Goal: Task Accomplishment & Management: Use online tool/utility

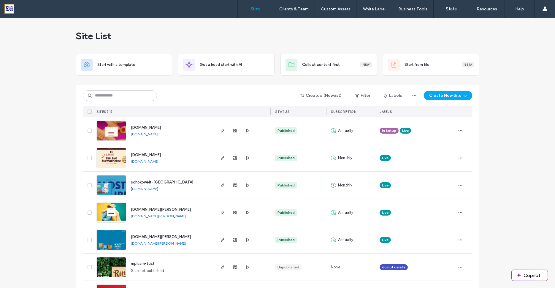
scroll to position [136, 0]
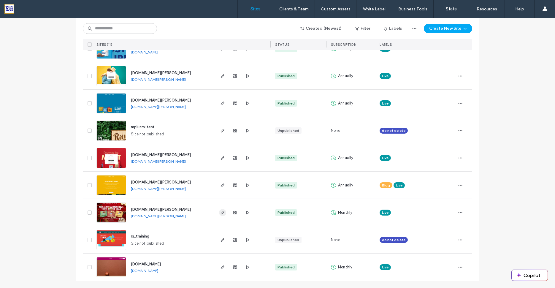
click at [221, 214] on icon "button" at bounding box center [222, 212] width 5 height 5
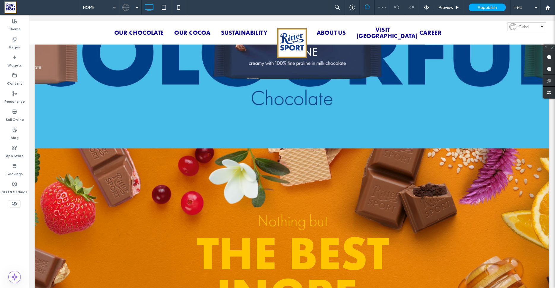
scroll to position [256, 0]
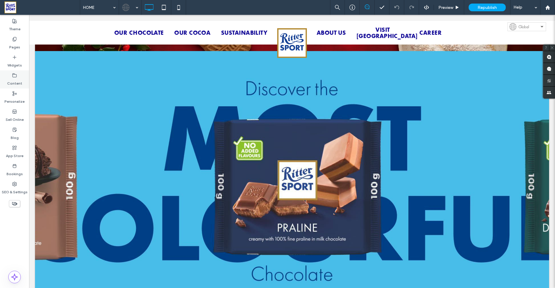
click at [13, 75] on use at bounding box center [15, 75] width 4 height 4
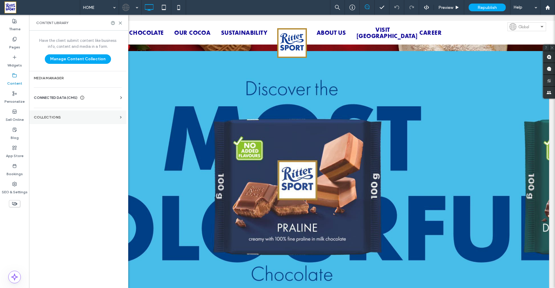
click at [53, 116] on label "Collections" at bounding box center [76, 117] width 84 height 4
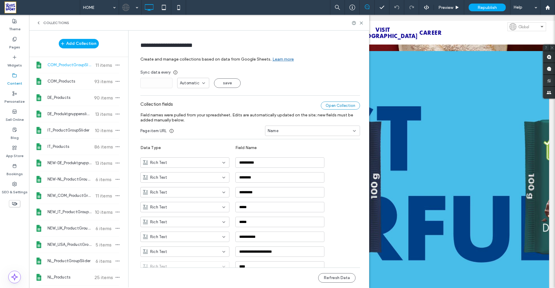
click at [339, 107] on div "Open Collection" at bounding box center [340, 105] width 39 height 8
drag, startPoint x: 362, startPoint y: 23, endPoint x: 327, endPoint y: 11, distance: 36.8
click at [362, 23] on icon at bounding box center [361, 23] width 4 height 4
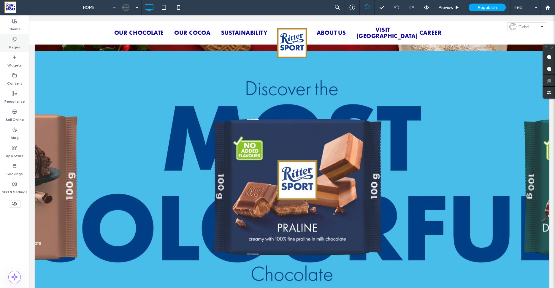
click at [15, 41] on use at bounding box center [14, 39] width 3 height 4
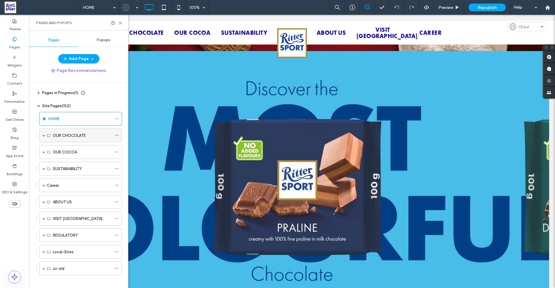
click at [66, 137] on label "OUR CHOCOLATE" at bounding box center [69, 135] width 33 height 10
click at [66, 133] on label "OUR CHOCOLATE" at bounding box center [69, 135] width 33 height 10
click at [43, 134] on span at bounding box center [43, 135] width 3 height 3
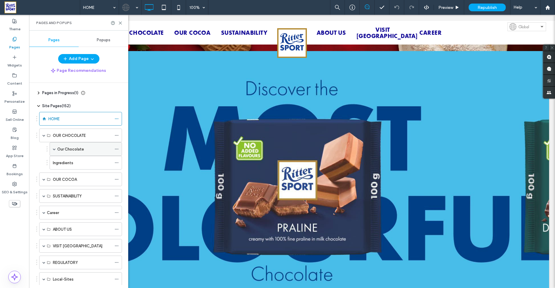
click at [81, 148] on label "Our Chocolate" at bounding box center [70, 149] width 27 height 10
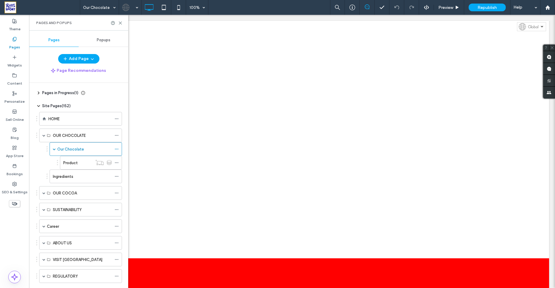
scroll to position [0, 0]
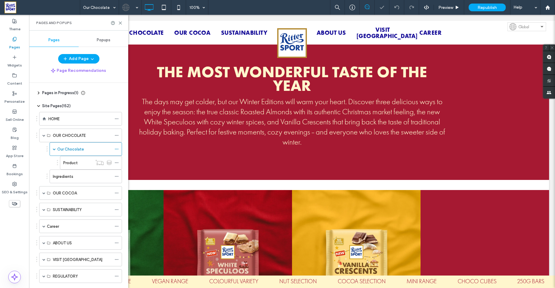
scroll to position [437, 0]
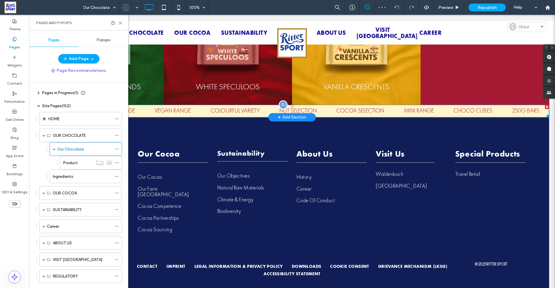
click at [183, 111] on span at bounding box center [292, 111] width 514 height 12
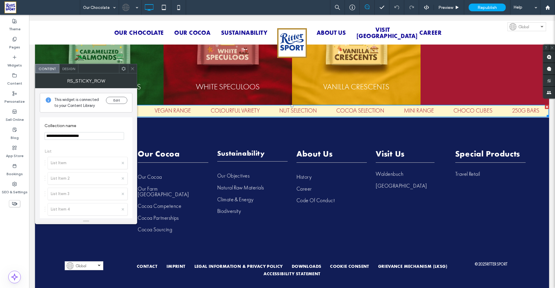
click at [71, 69] on span "Design" at bounding box center [68, 68] width 13 height 4
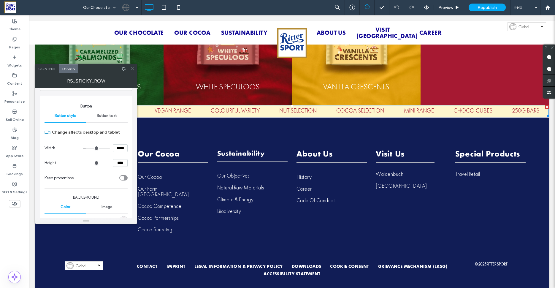
scroll to position [0, 0]
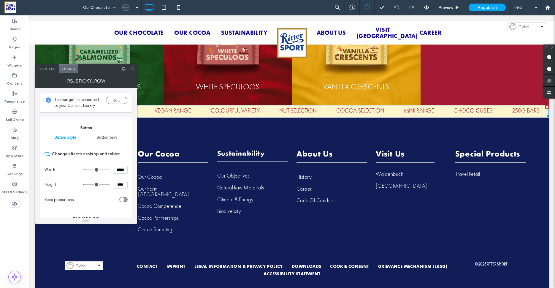
drag, startPoint x: 134, startPoint y: 68, endPoint x: 111, endPoint y: 69, distance: 23.5
click at [134, 68] on icon at bounding box center [132, 68] width 4 height 4
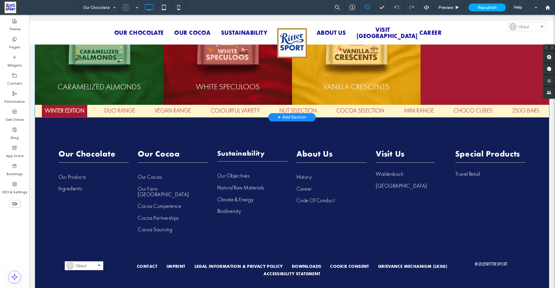
click at [141, 84] on span at bounding box center [292, 35] width 514 height 139
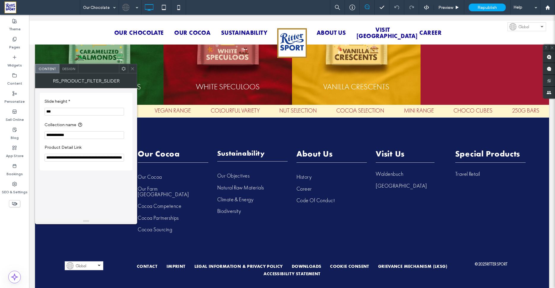
click at [73, 70] on span "Design" at bounding box center [68, 68] width 13 height 4
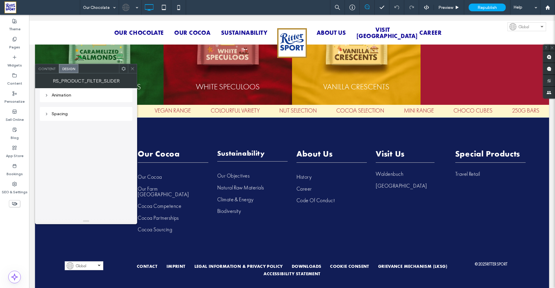
click at [123, 69] on icon at bounding box center [123, 68] width 4 height 4
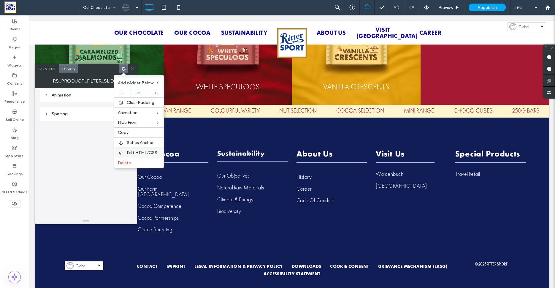
click at [134, 154] on span "Edit HTML/CSS" at bounding box center [142, 152] width 31 height 5
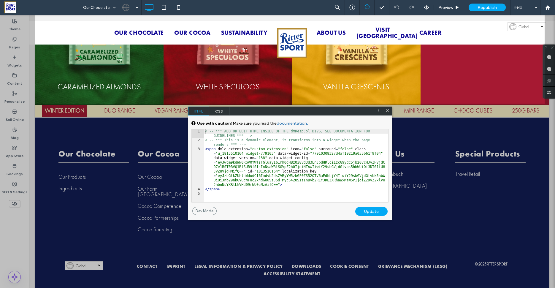
click at [217, 110] on span "CSS" at bounding box center [219, 110] width 21 height 9
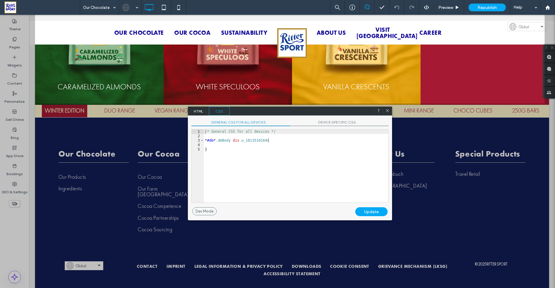
click at [200, 111] on span "HTML" at bounding box center [198, 110] width 21 height 9
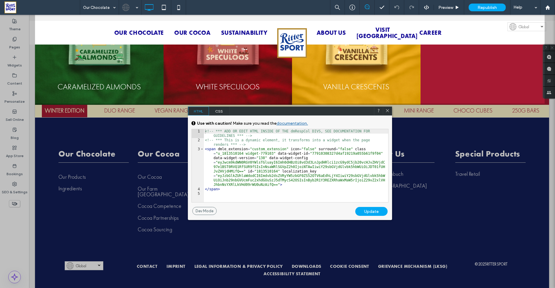
click at [388, 111] on icon at bounding box center [387, 110] width 4 height 4
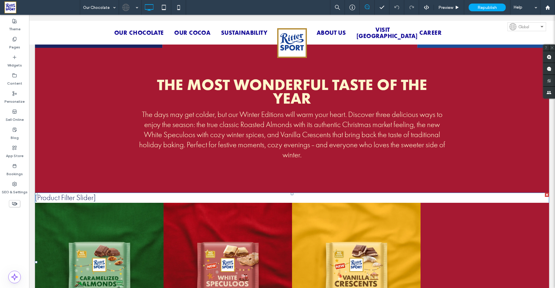
scroll to position [185, 0]
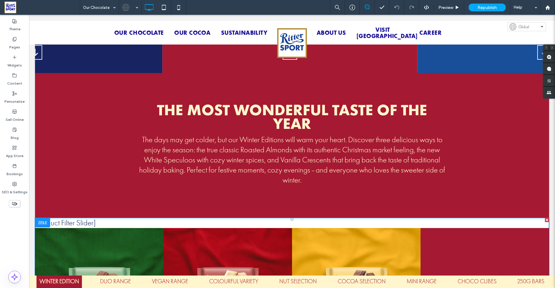
click at [130, 220] on span at bounding box center [292, 287] width 514 height 139
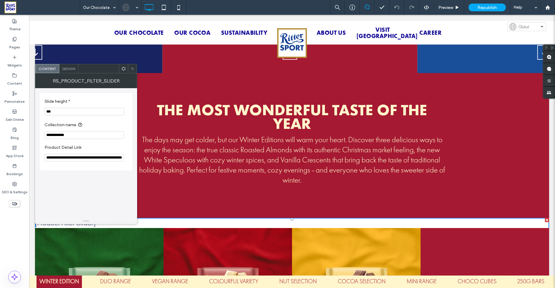
click at [240, 200] on div "THE MOST WONDERFUL TASTE OF THE YEAR The days may get colder, but our Winter Ed…" at bounding box center [292, 145] width 514 height 145
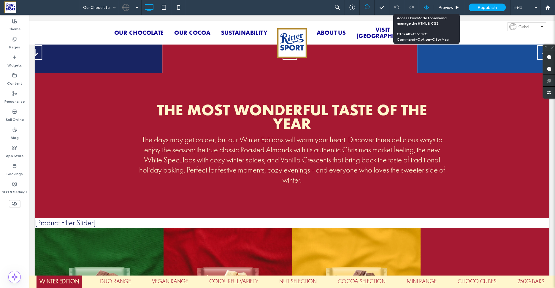
click at [428, 8] on icon at bounding box center [426, 7] width 5 height 5
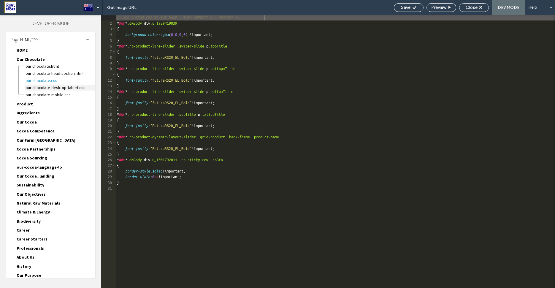
click at [55, 87] on span "Our Chocolate-desktop-tablet.css" at bounding box center [60, 88] width 70 height 6
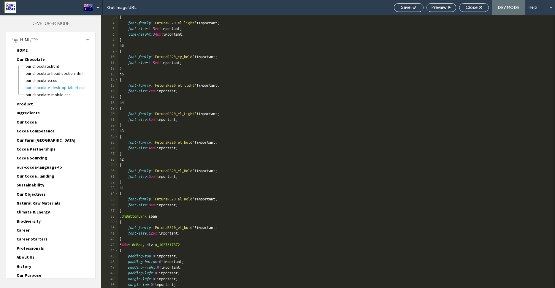
scroll to position [184, 0]
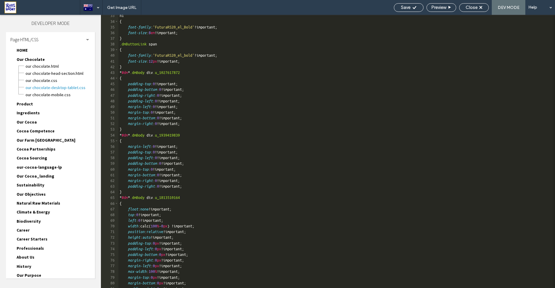
click at [303, 104] on div "h1 { font-family : 'FuturaRS20_el_Bold' !important; font-size : 8 em !important…" at bounding box center [334, 155] width 432 height 284
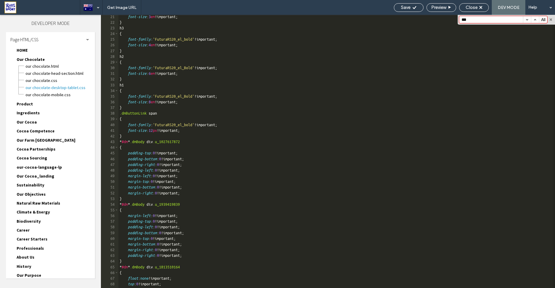
scroll to position [0, 0]
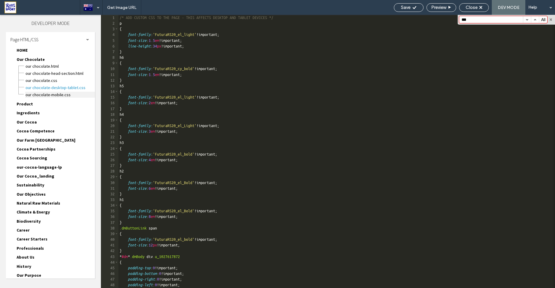
click at [58, 95] on span "Our Chocolate-mobile.css" at bounding box center [60, 95] width 70 height 6
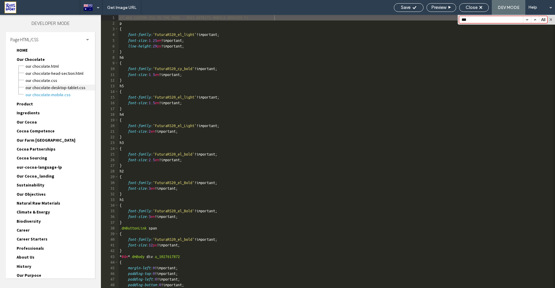
click at [74, 88] on span "Our Chocolate-desktop-tablet.css" at bounding box center [60, 88] width 70 height 6
click at [481, 24] on div "*** All Replace All .* Aa \b" at bounding box center [505, 20] width 97 height 10
click at [479, 19] on input "***" at bounding box center [490, 19] width 63 height 7
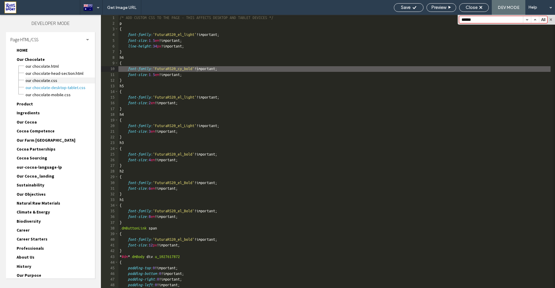
type input "******"
click at [49, 80] on span "Our Chocolate.css" at bounding box center [60, 80] width 70 height 6
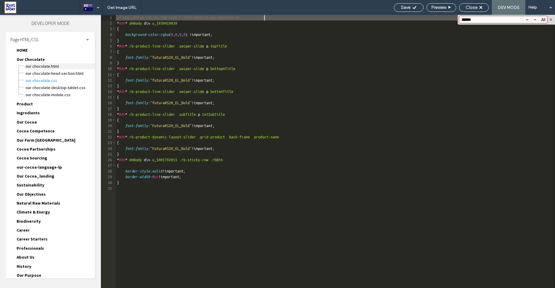
click at [57, 66] on span "Our Chocolate.html" at bounding box center [60, 66] width 70 height 6
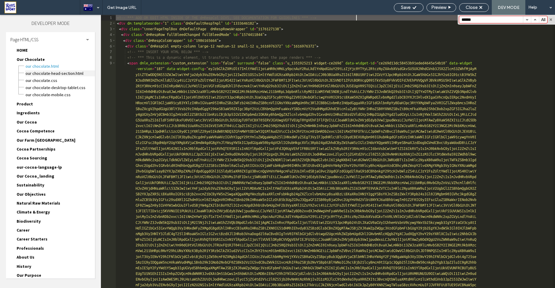
click at [58, 72] on span "Our Chocolate-head-section.html" at bounding box center [60, 73] width 70 height 6
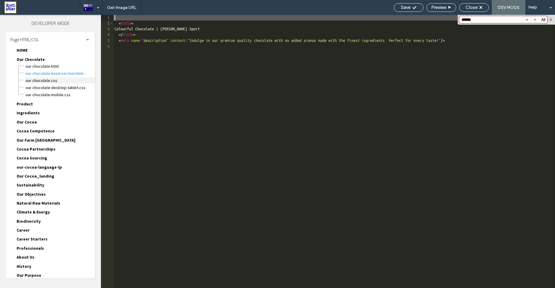
click at [51, 81] on span "Our Chocolate.css" at bounding box center [60, 80] width 70 height 6
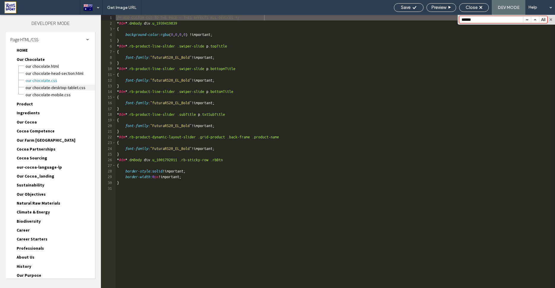
click at [61, 89] on span "Our Chocolate-desktop-tablet.css" at bounding box center [60, 88] width 70 height 6
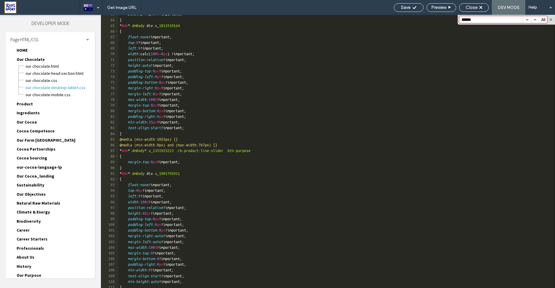
scroll to position [364, 0]
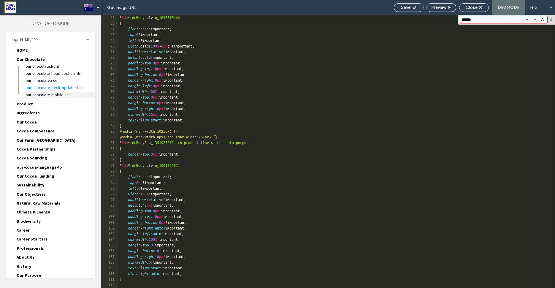
click at [57, 92] on span "Our Chocolate-mobile.css" at bounding box center [60, 95] width 70 height 6
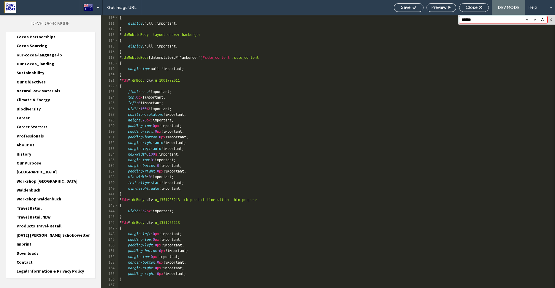
scroll to position [230, 0]
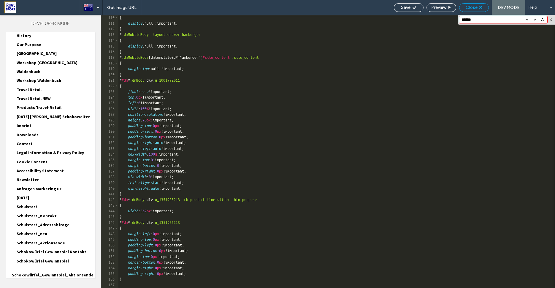
click at [479, 9] on div "Close" at bounding box center [473, 7] width 29 height 5
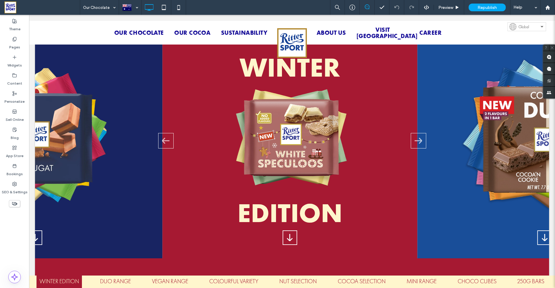
scroll to position [128, 0]
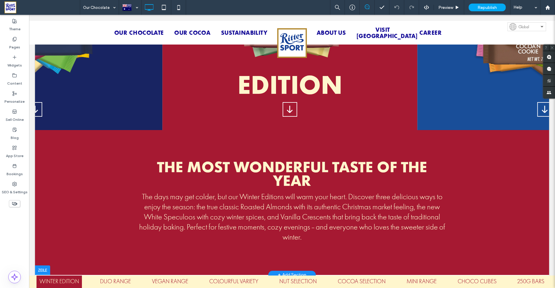
click at [206, 151] on span at bounding box center [292, 84] width 514 height 382
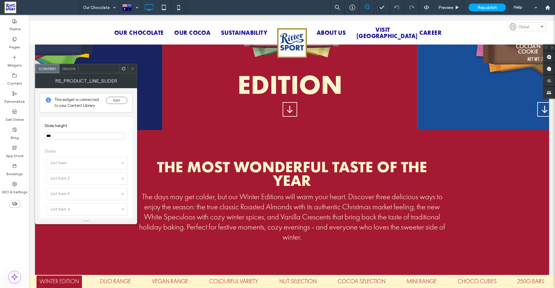
click at [133, 70] on use at bounding box center [132, 68] width 3 height 3
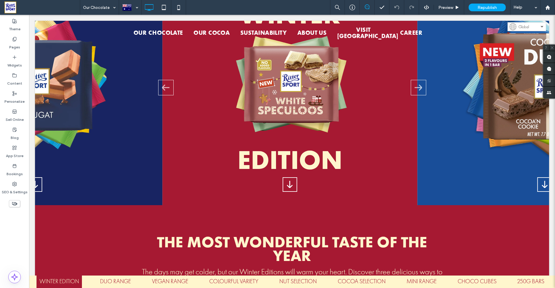
scroll to position [0, 0]
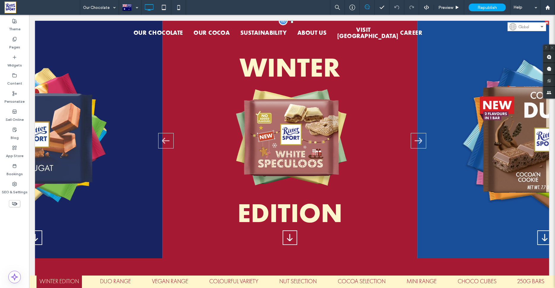
click at [209, 180] on span at bounding box center [292, 212] width 514 height 382
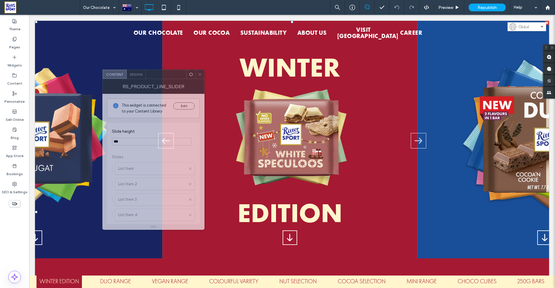
drag, startPoint x: 56, startPoint y: 80, endPoint x: 125, endPoint y: 86, distance: 69.6
click at [126, 86] on div "RS_Product_Line_Slider" at bounding box center [153, 86] width 102 height 15
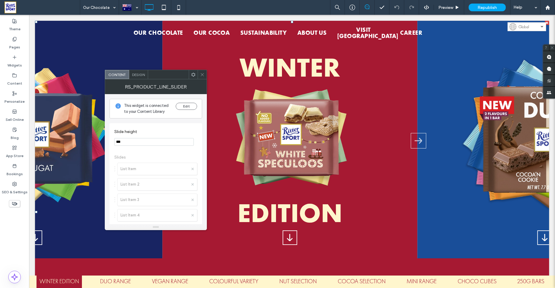
click at [201, 75] on icon at bounding box center [202, 74] width 4 height 4
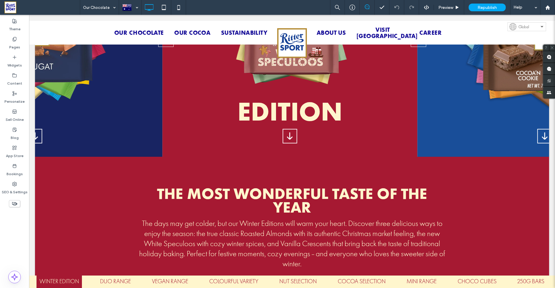
scroll to position [119, 0]
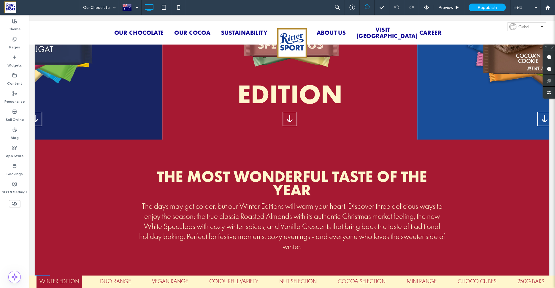
click at [188, 164] on span at bounding box center [292, 93] width 514 height 382
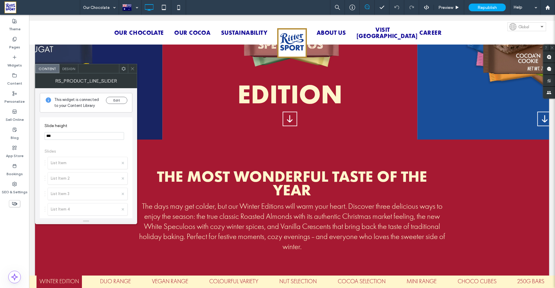
click at [134, 69] on icon at bounding box center [132, 68] width 4 height 4
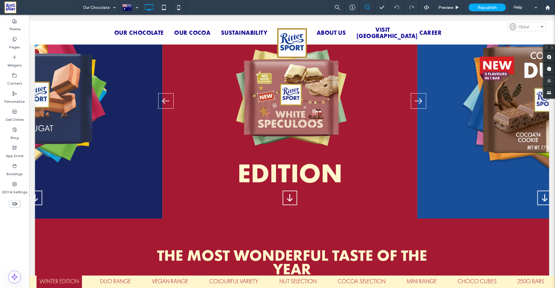
scroll to position [24, 0]
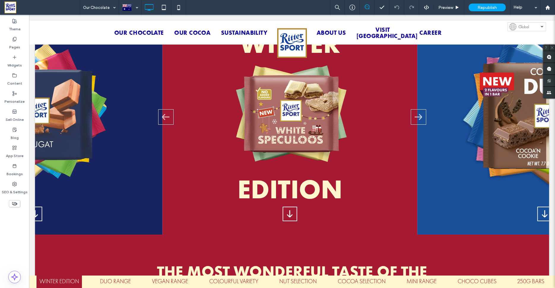
click at [417, 113] on span at bounding box center [292, 188] width 514 height 382
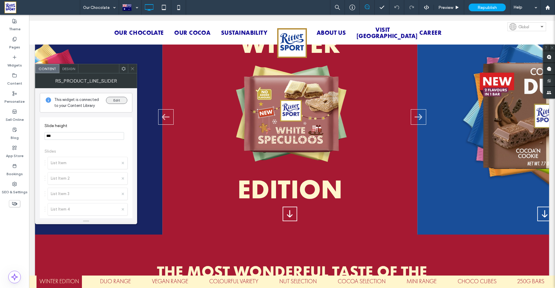
click at [121, 101] on button "Edit" at bounding box center [116, 100] width 21 height 7
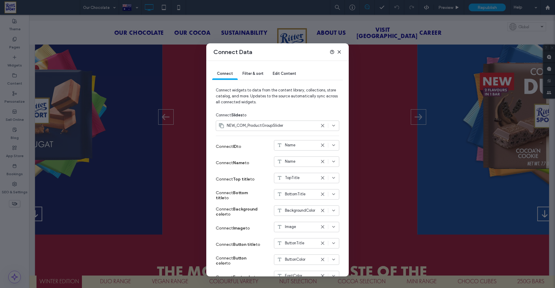
drag, startPoint x: 339, startPoint y: 51, endPoint x: 179, endPoint y: 51, distance: 159.9
click at [339, 51] on icon at bounding box center [339, 52] width 5 height 5
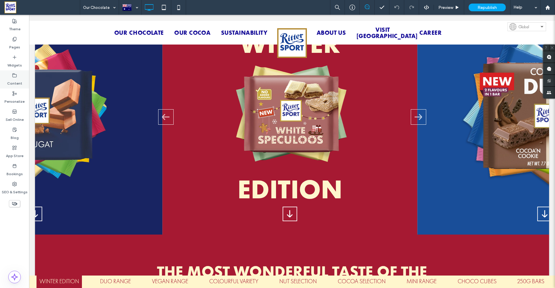
click at [14, 82] on label "Content" at bounding box center [14, 82] width 15 height 8
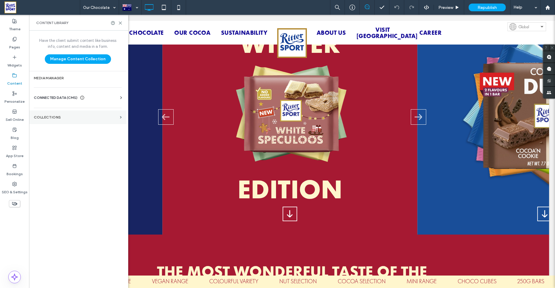
click at [90, 120] on section "Collections" at bounding box center [77, 117] width 97 height 14
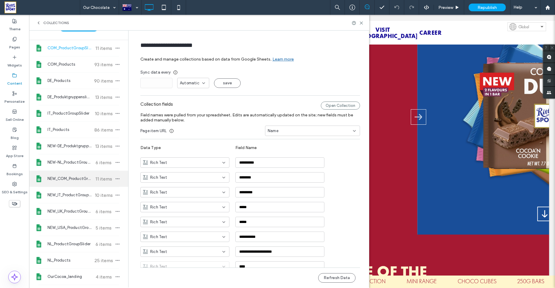
scroll to position [19, 0]
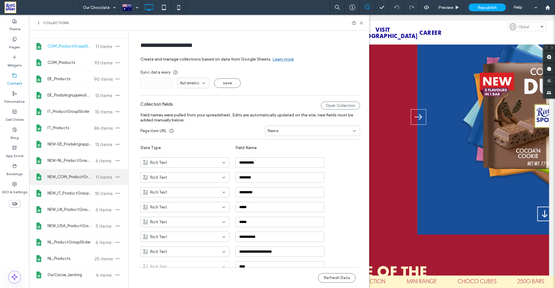
click at [67, 180] on span "NEW_COM_ProductGroupSlider" at bounding box center [69, 177] width 44 height 6
type input "**********"
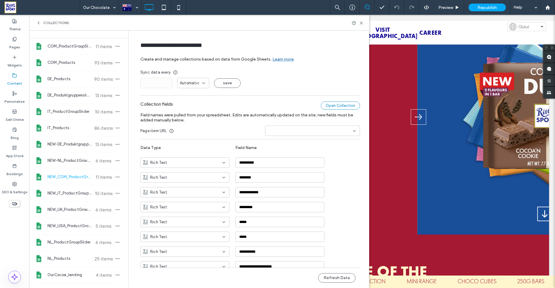
click at [331, 106] on div "Open Collection" at bounding box center [340, 105] width 39 height 8
click at [361, 23] on icon at bounding box center [361, 23] width 4 height 4
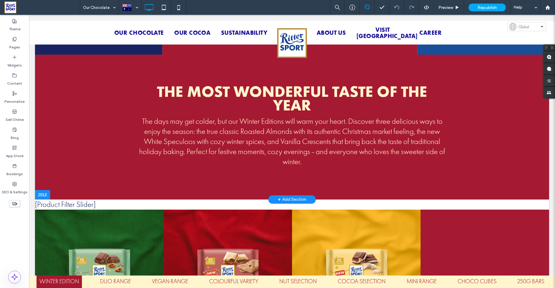
scroll to position [242, 0]
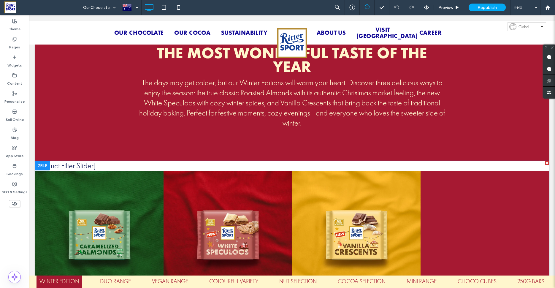
click at [122, 167] on span at bounding box center [292, 230] width 514 height 139
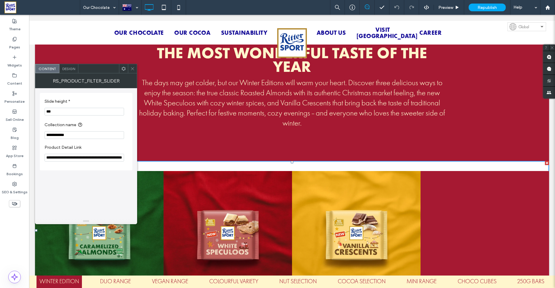
click at [131, 69] on icon at bounding box center [132, 68] width 4 height 4
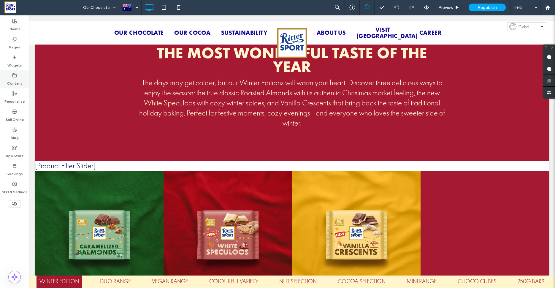
click at [9, 78] on label "Content" at bounding box center [14, 82] width 15 height 8
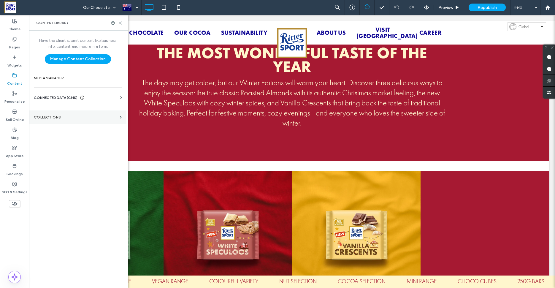
click at [72, 116] on label "Collections" at bounding box center [76, 117] width 84 height 4
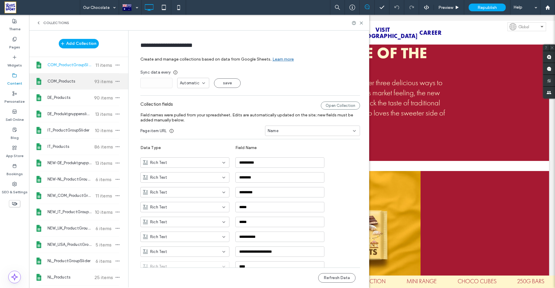
click at [71, 83] on span "COM_Products" at bounding box center [69, 81] width 44 height 6
type input "**********"
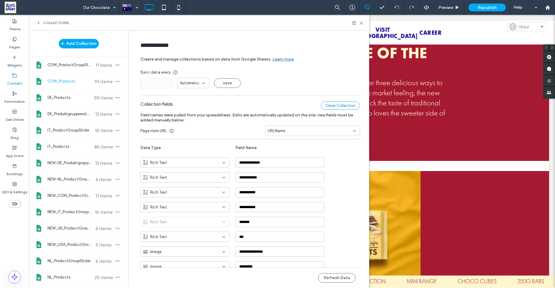
click at [340, 105] on div "Open Collection" at bounding box center [340, 105] width 39 height 8
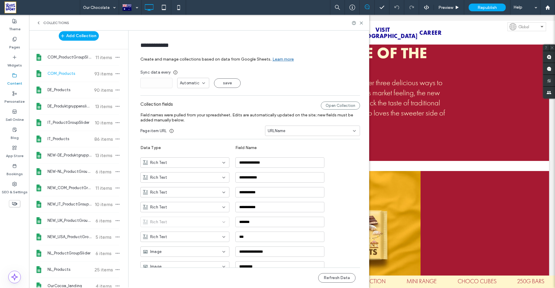
scroll to position [0, 0]
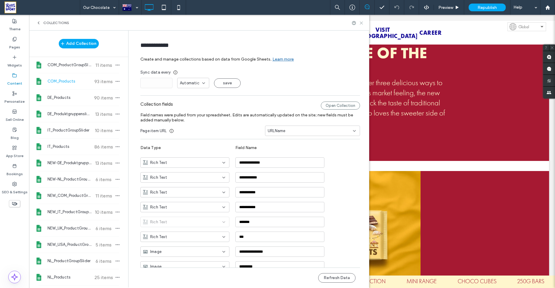
click at [362, 23] on icon at bounding box center [361, 23] width 4 height 4
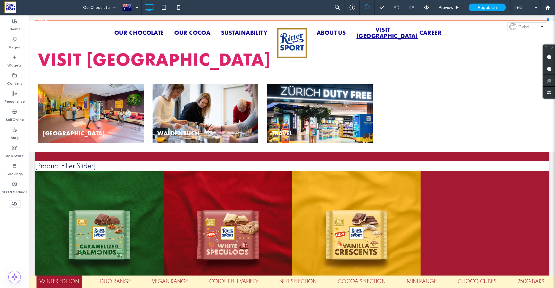
click at [321, 121] on div "TRAVEL" at bounding box center [320, 113] width 106 height 59
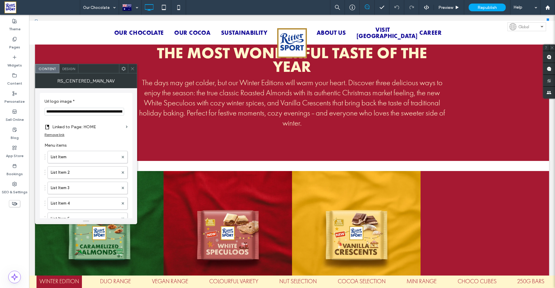
click at [131, 70] on icon at bounding box center [132, 68] width 4 height 4
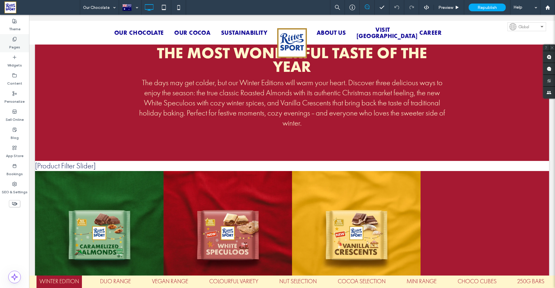
click at [17, 41] on div "Pages" at bounding box center [14, 43] width 29 height 18
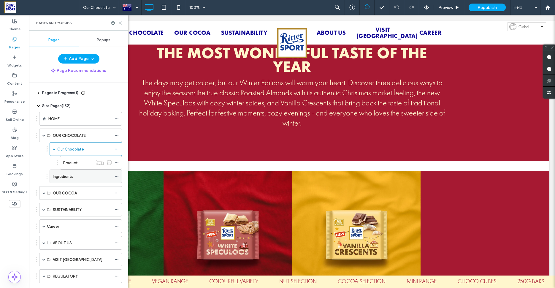
scroll to position [46, 0]
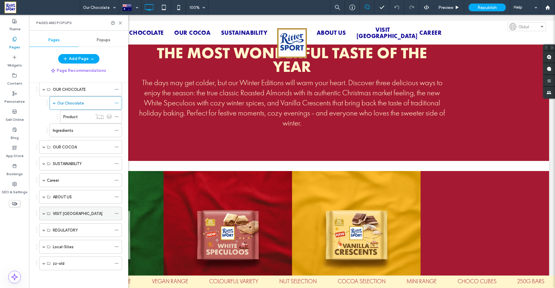
click at [42, 214] on div "VISIT US" at bounding box center [80, 213] width 83 height 14
click at [45, 213] on span at bounding box center [43, 213] width 3 height 3
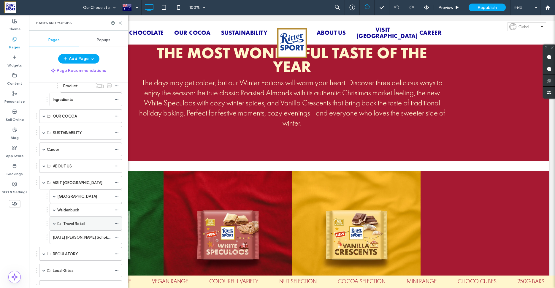
scroll to position [77, 0]
click at [81, 224] on label "Travel Retail" at bounding box center [74, 223] width 22 height 10
click at [54, 223] on span at bounding box center [54, 223] width 3 height 3
click at [81, 237] on label "Travel Retail" at bounding box center [74, 237] width 22 height 10
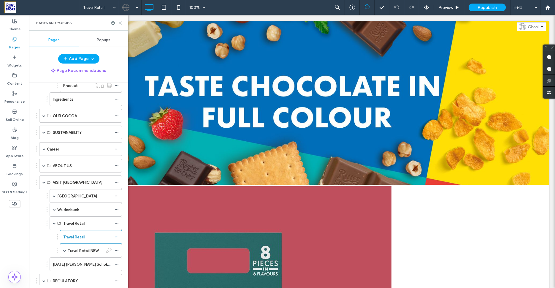
scroll to position [0, 0]
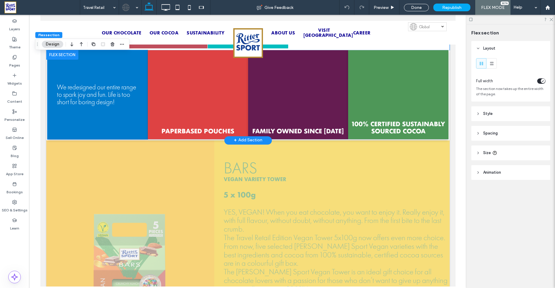
scroll to position [375, 0]
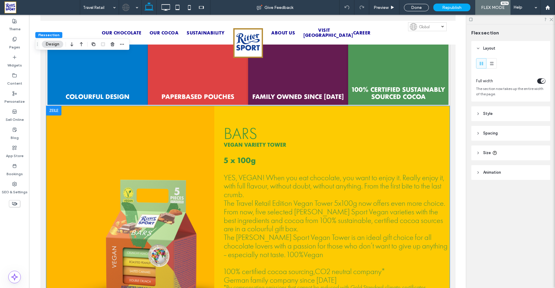
scroll to position [408, 0]
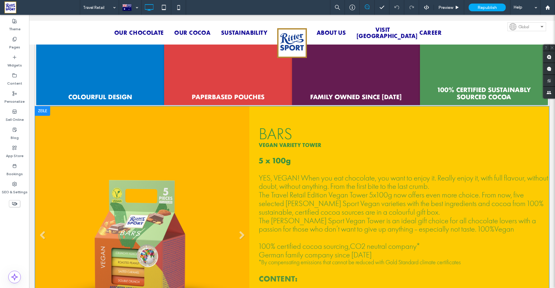
click at [241, 162] on li "Bildtitel Untertitel hier einfügen Button" at bounding box center [141, 237] width 212 height 263
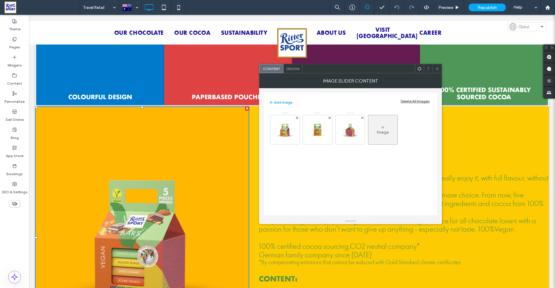
click at [438, 69] on use at bounding box center [437, 68] width 3 height 3
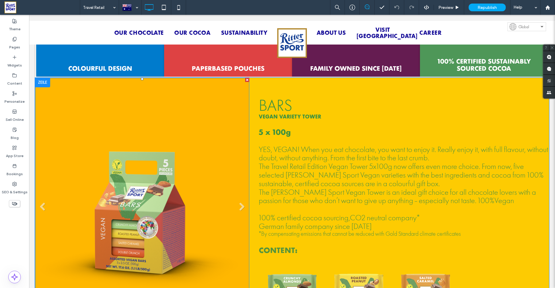
scroll to position [526, 0]
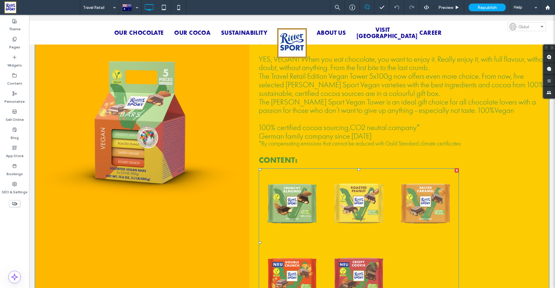
click at [318, 169] on link at bounding box center [292, 205] width 67 height 74
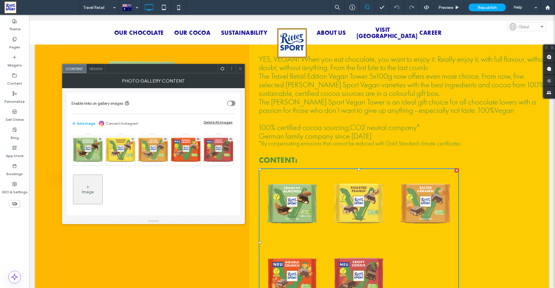
click at [243, 69] on div at bounding box center [240, 68] width 9 height 9
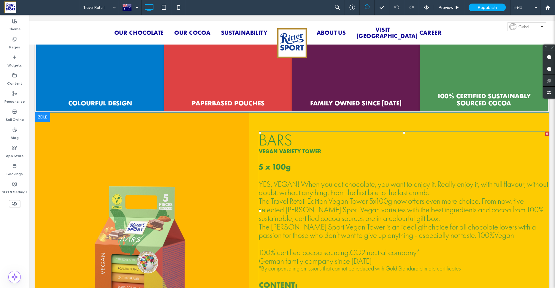
scroll to position [370, 0]
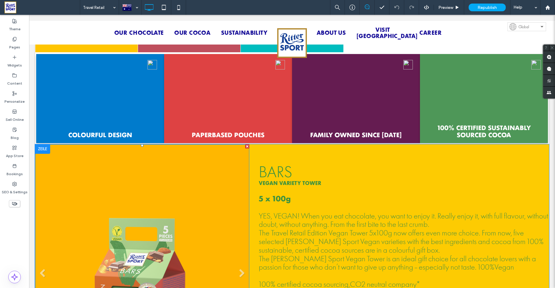
click at [67, 152] on li "Bildtitel Untertitel hier einfügen Button" at bounding box center [141, 275] width 212 height 263
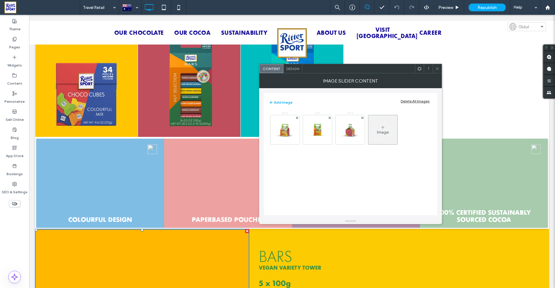
scroll to position [284, 0]
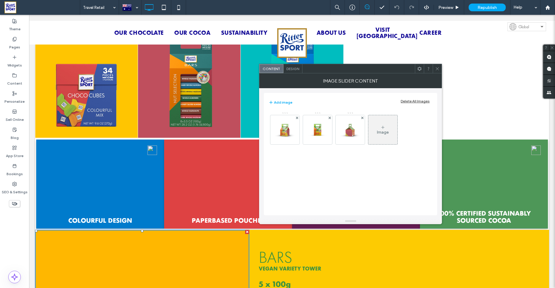
click at [436, 67] on icon at bounding box center [437, 68] width 4 height 4
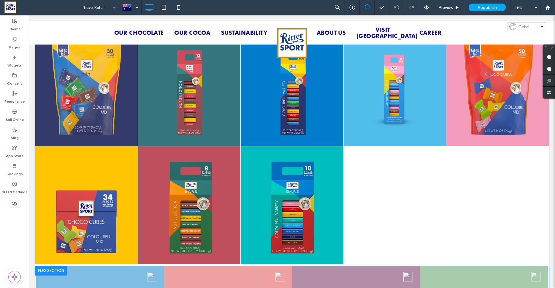
scroll to position [156, 0]
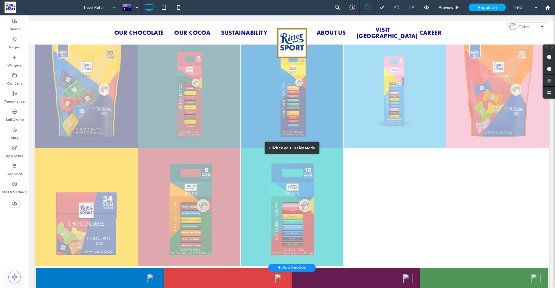
click at [161, 112] on div "Click to edit in Flex Mode" at bounding box center [292, 147] width 514 height 239
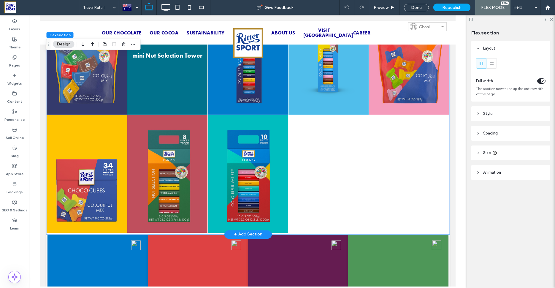
click at [166, 92] on link "mini Nut Selection Tower" at bounding box center [167, 56] width 80 height 118
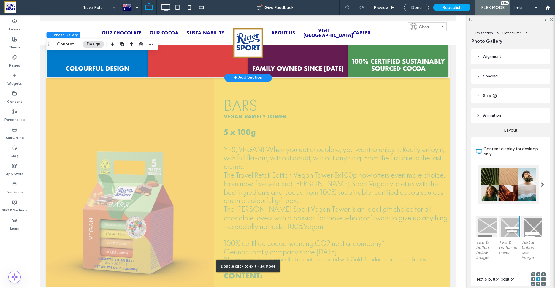
scroll to position [460, 0]
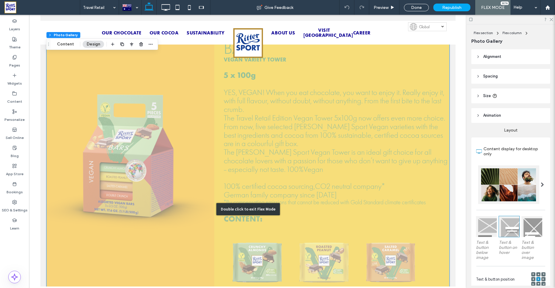
click at [201, 166] on div "Double click to exit Flex Mode" at bounding box center [247, 209] width 403 height 377
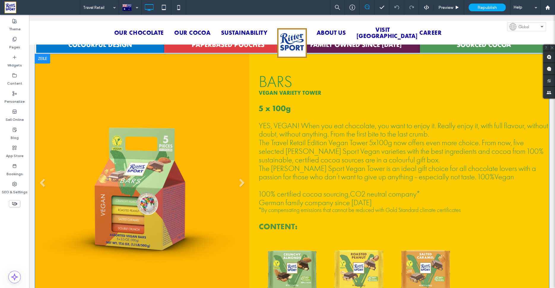
click at [88, 75] on li "Bildtitel Untertitel hier einfügen Button" at bounding box center [141, 185] width 212 height 263
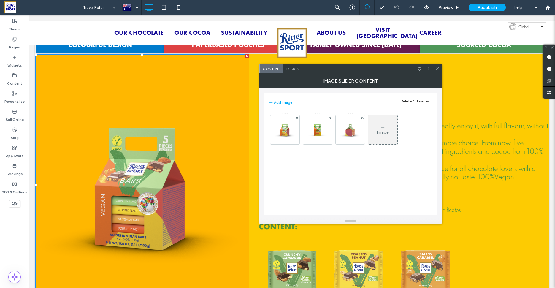
click at [421, 71] on span at bounding box center [419, 68] width 4 height 9
click at [19, 42] on label "Pages" at bounding box center [14, 46] width 11 height 8
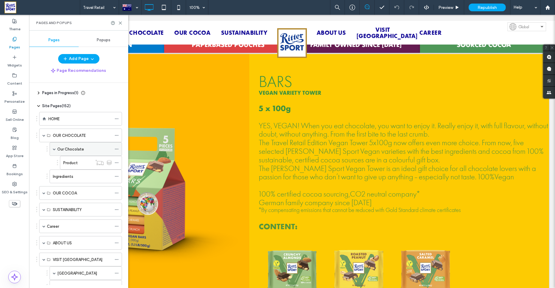
click at [80, 149] on label "Our Chocolate" at bounding box center [70, 149] width 27 height 10
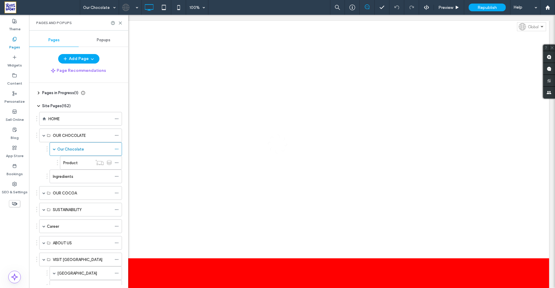
scroll to position [0, 0]
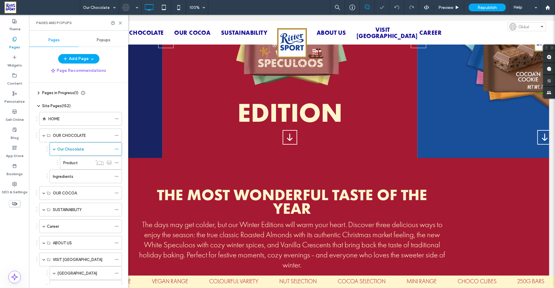
scroll to position [133, 0]
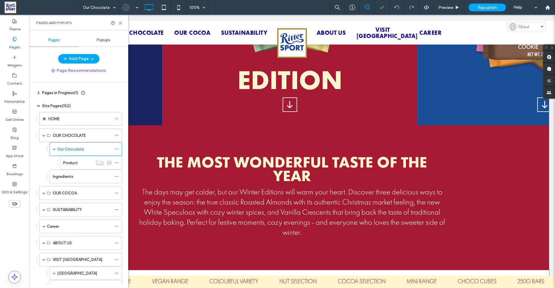
click at [193, 285] on div "WINTER EDITION DUO RANGE VEGAN RANGE COLOURFUL VARIETY NUT SELECTION COCOA SELE…" at bounding box center [292, 281] width 526 height 12
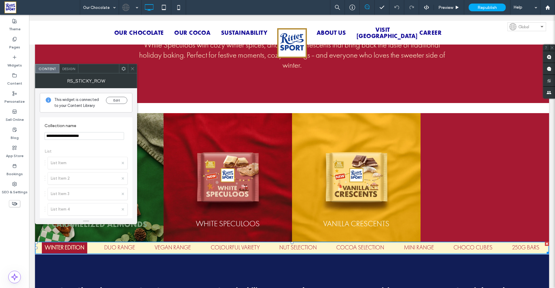
scroll to position [297, 0]
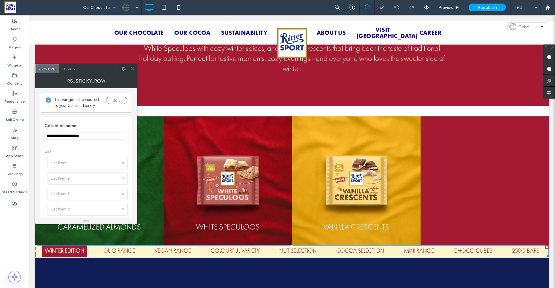
click at [132, 68] on use at bounding box center [132, 68] width 3 height 3
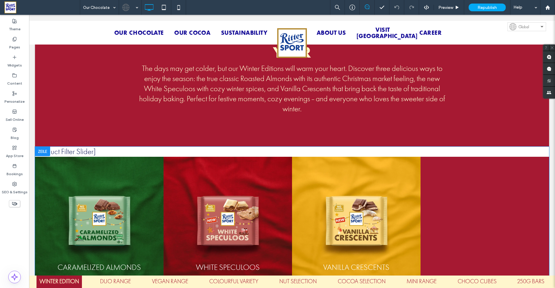
scroll to position [268, 0]
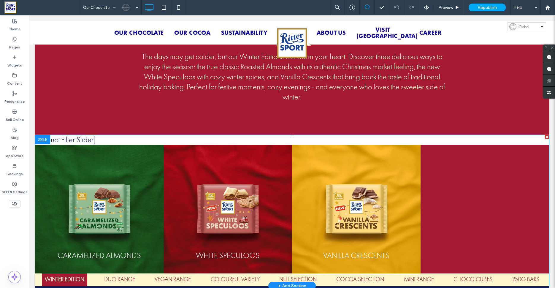
click at [118, 138] on span at bounding box center [292, 204] width 514 height 139
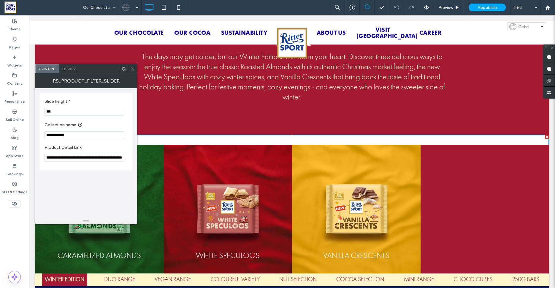
scroll to position [0, 24]
drag, startPoint x: 116, startPoint y: 163, endPoint x: 137, endPoint y: 161, distance: 21.4
click at [124, 161] on input "**********" at bounding box center [83, 158] width 79 height 9
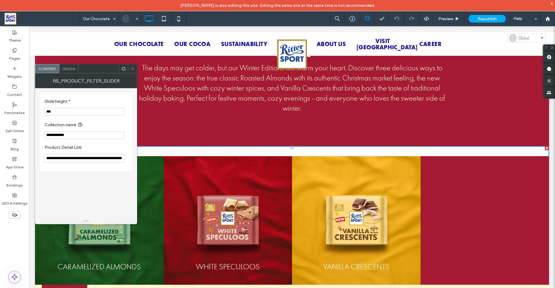
click at [131, 68] on icon at bounding box center [132, 68] width 4 height 4
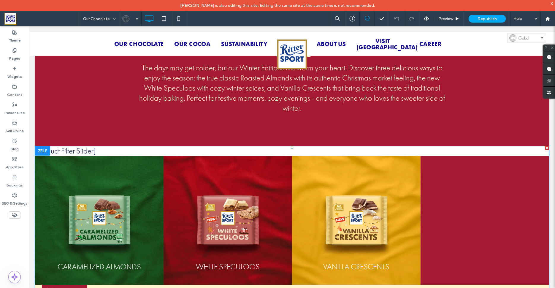
click at [162, 150] on span at bounding box center [292, 215] width 514 height 139
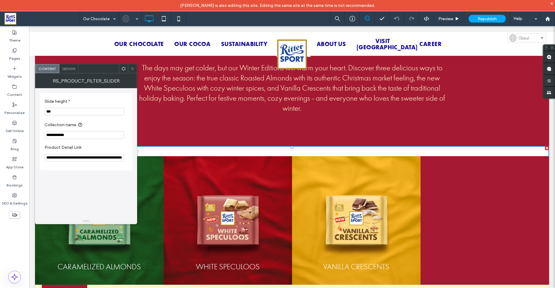
click at [132, 68] on icon at bounding box center [132, 68] width 4 height 4
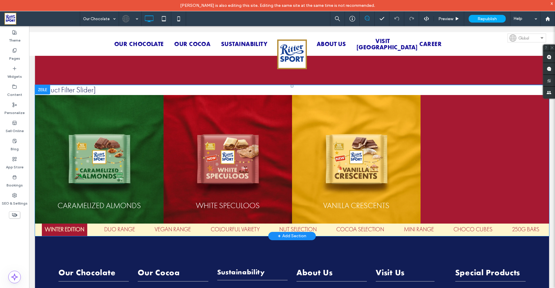
scroll to position [330, 0]
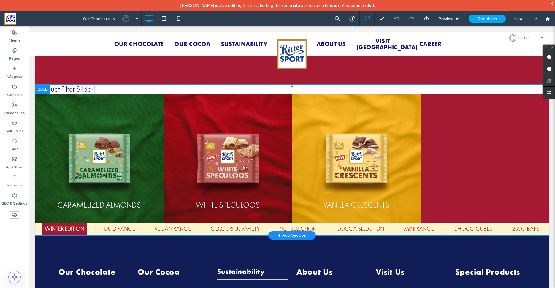
click at [86, 190] on span at bounding box center [292, 153] width 514 height 139
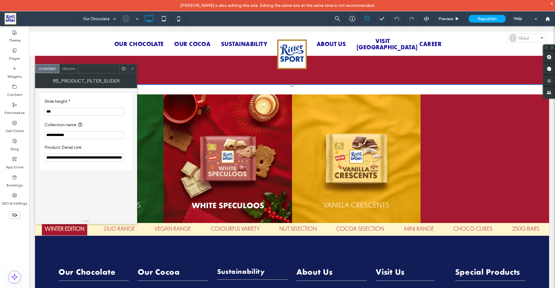
click at [203, 176] on img at bounding box center [227, 158] width 128 height 128
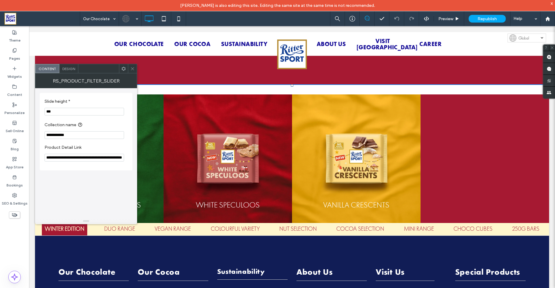
click at [184, 89] on p "[Product Filter Slider]" at bounding box center [292, 89] width 514 height 10
drag, startPoint x: 90, startPoint y: 160, endPoint x: 134, endPoint y: 164, distance: 43.8
click at [124, 162] on input "**********" at bounding box center [83, 158] width 79 height 9
click at [82, 138] on input "**********" at bounding box center [83, 135] width 79 height 8
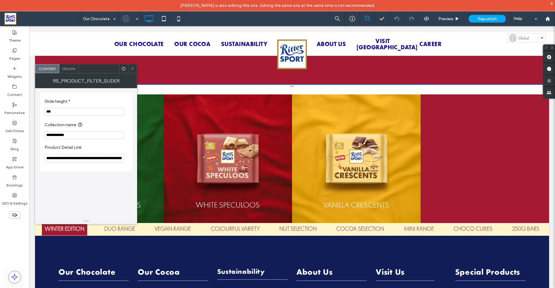
click at [134, 69] on icon at bounding box center [132, 68] width 4 height 4
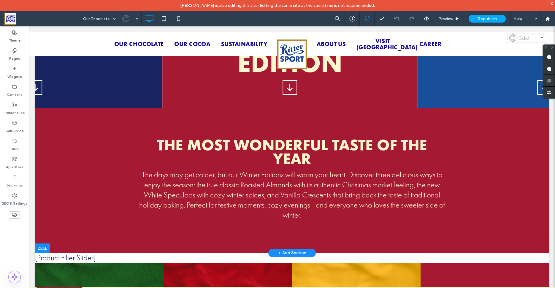
scroll to position [218, 0]
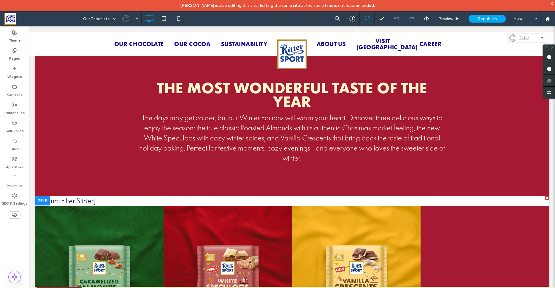
click at [154, 196] on span at bounding box center [292, 265] width 514 height 139
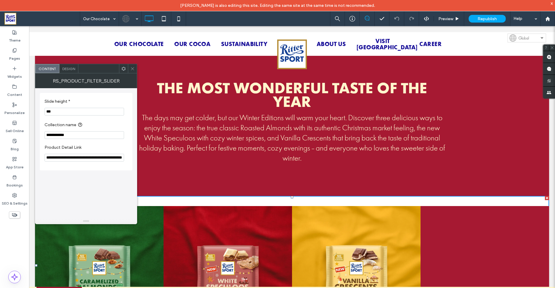
click at [69, 71] on div "Design" at bounding box center [68, 68] width 19 height 9
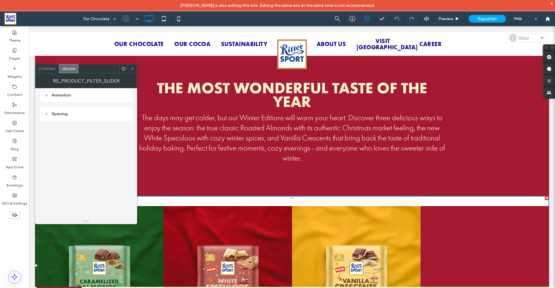
click at [46, 70] on span "Content" at bounding box center [47, 68] width 18 height 4
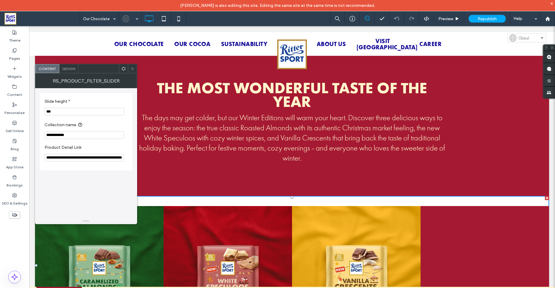
scroll to position [0, 24]
drag, startPoint x: 109, startPoint y: 160, endPoint x: 140, endPoint y: 162, distance: 30.6
click at [124, 162] on input "**********" at bounding box center [83, 158] width 79 height 9
click at [69, 70] on span "Design" at bounding box center [68, 68] width 13 height 4
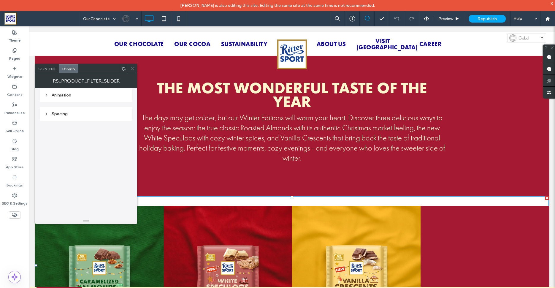
click at [42, 71] on span "Content" at bounding box center [47, 68] width 18 height 4
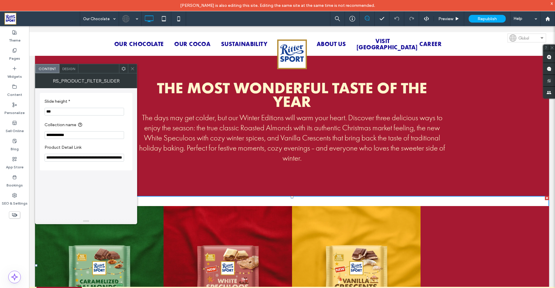
click at [133, 69] on use at bounding box center [132, 68] width 3 height 3
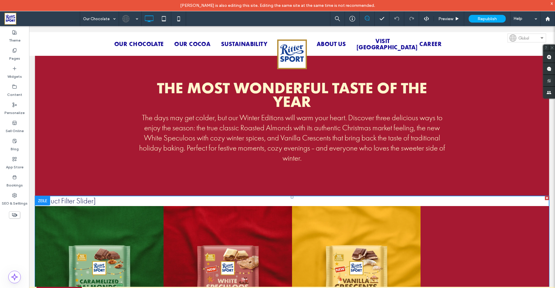
scroll to position [308, 0]
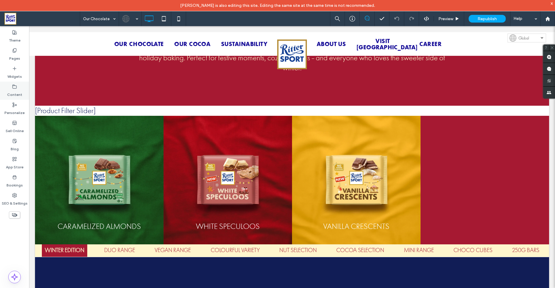
click at [18, 93] on label "Content" at bounding box center [14, 93] width 15 height 8
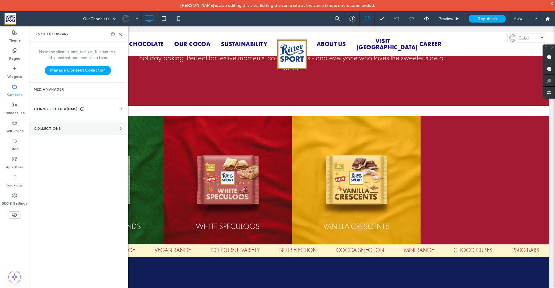
click at [66, 128] on label "Collections" at bounding box center [76, 128] width 84 height 4
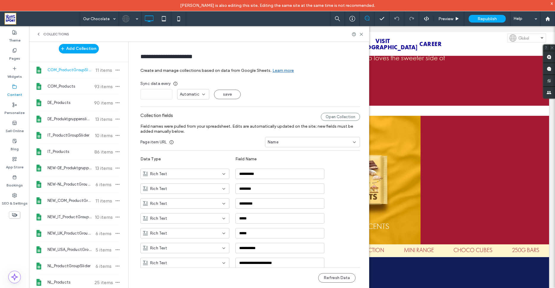
scroll to position [0, 0]
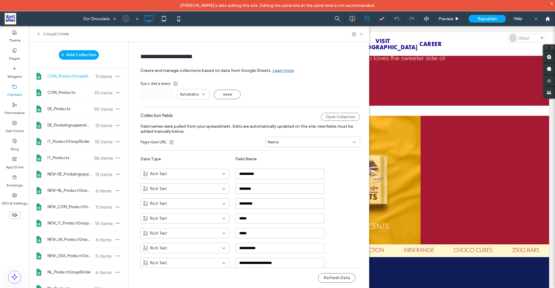
click at [362, 35] on icon at bounding box center [361, 34] width 4 height 4
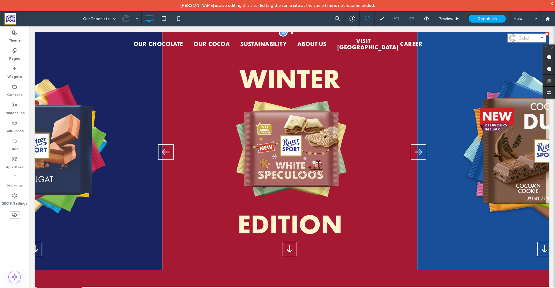
click at [415, 154] on span at bounding box center [292, 223] width 514 height 382
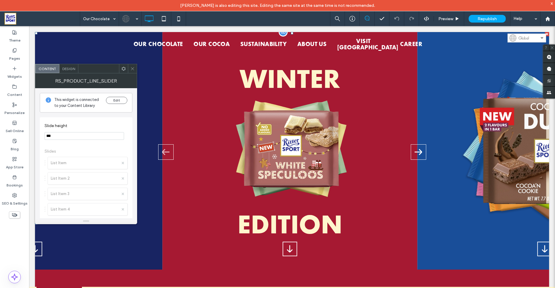
click at [415, 154] on polygon "Next slide" at bounding box center [417, 152] width 7 height 6
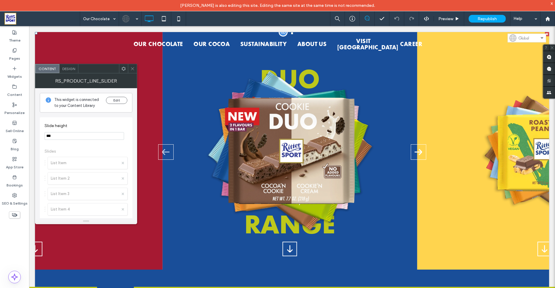
click at [415, 154] on polygon "Next slide" at bounding box center [417, 152] width 7 height 6
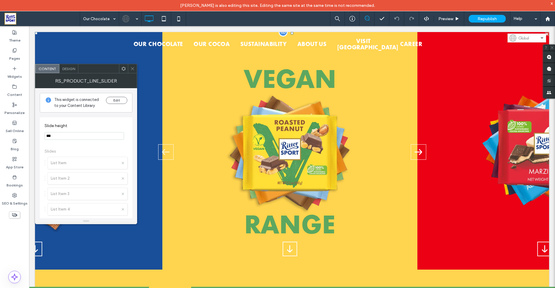
click at [415, 154] on polygon "Next slide" at bounding box center [417, 152] width 7 height 6
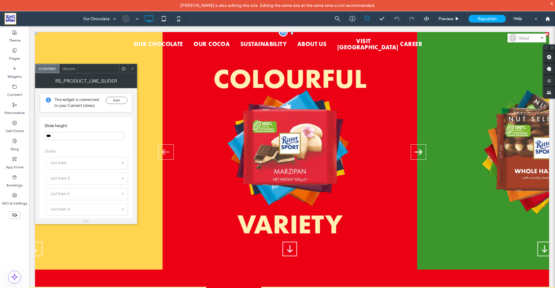
click at [415, 154] on polygon "Next slide" at bounding box center [417, 152] width 7 height 6
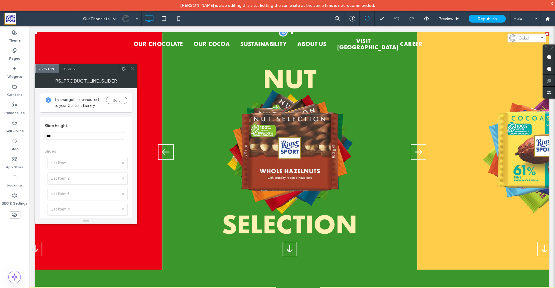
click at [415, 154] on polygon "Next slide" at bounding box center [417, 152] width 7 height 6
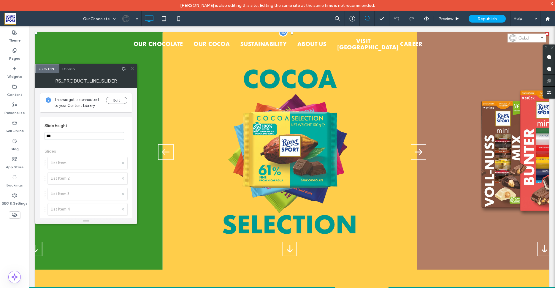
click at [415, 154] on polygon "Next slide" at bounding box center [417, 152] width 7 height 6
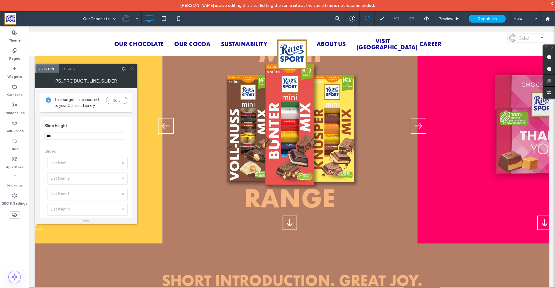
scroll to position [5, 0]
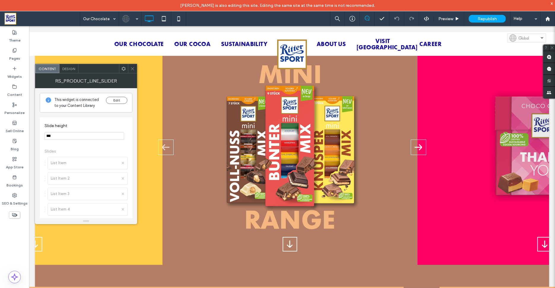
click at [414, 149] on icon "Next slide" at bounding box center [417, 147] width 7 height 15
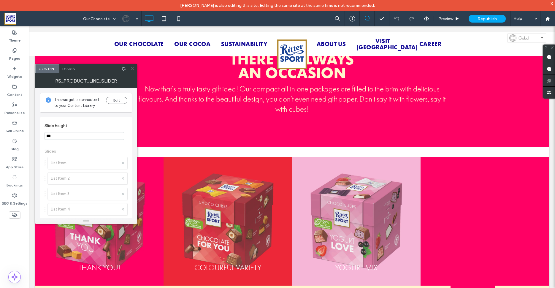
scroll to position [308, 0]
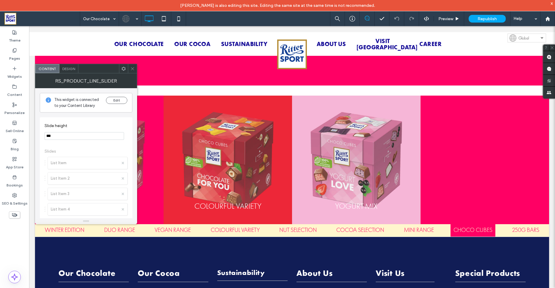
click at [133, 70] on icon at bounding box center [132, 68] width 4 height 4
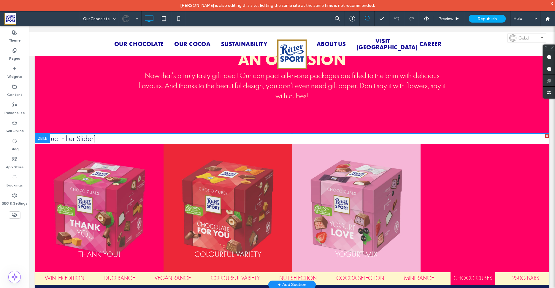
scroll to position [266, 0]
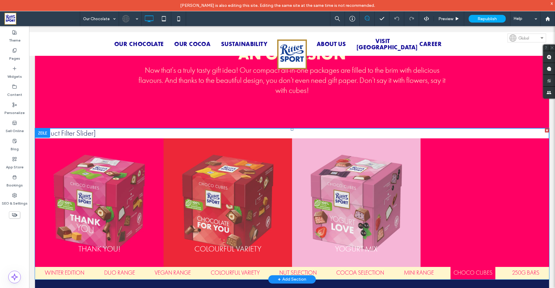
click at [199, 157] on span at bounding box center [292, 197] width 514 height 139
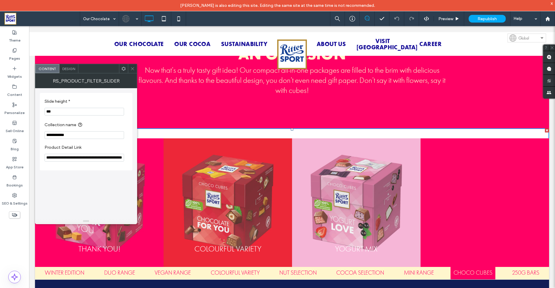
click at [133, 65] on span at bounding box center [132, 68] width 4 height 9
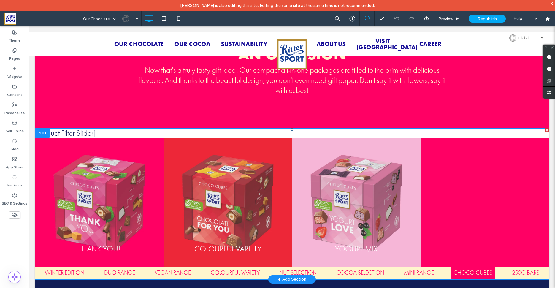
click at [333, 182] on span at bounding box center [292, 197] width 514 height 139
